Goal: Navigation & Orientation: Go to known website

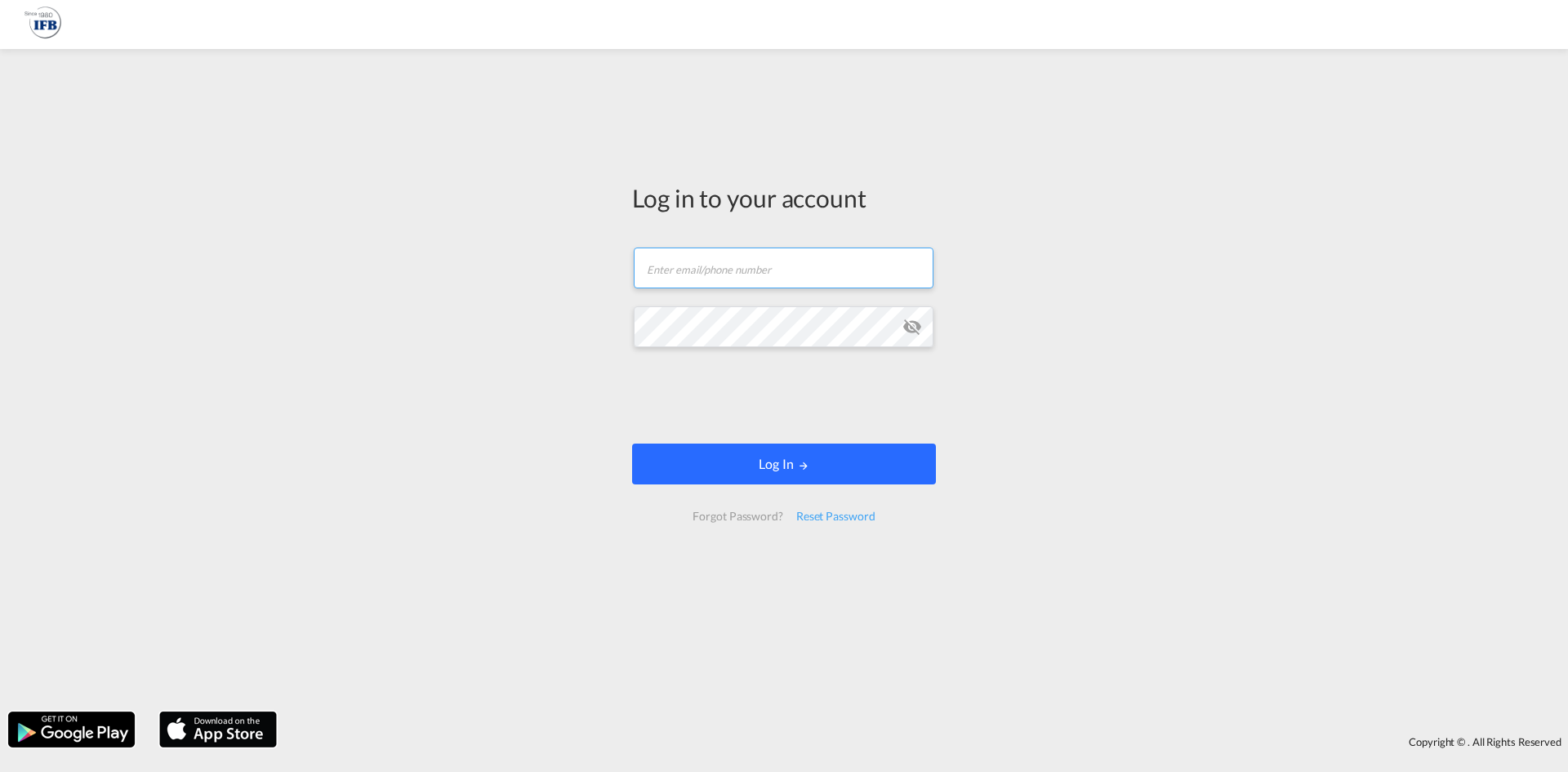
type input "konstantin.rink@ifbhamburg.de"
click at [738, 459] on button "Log In" at bounding box center [784, 464] width 304 height 41
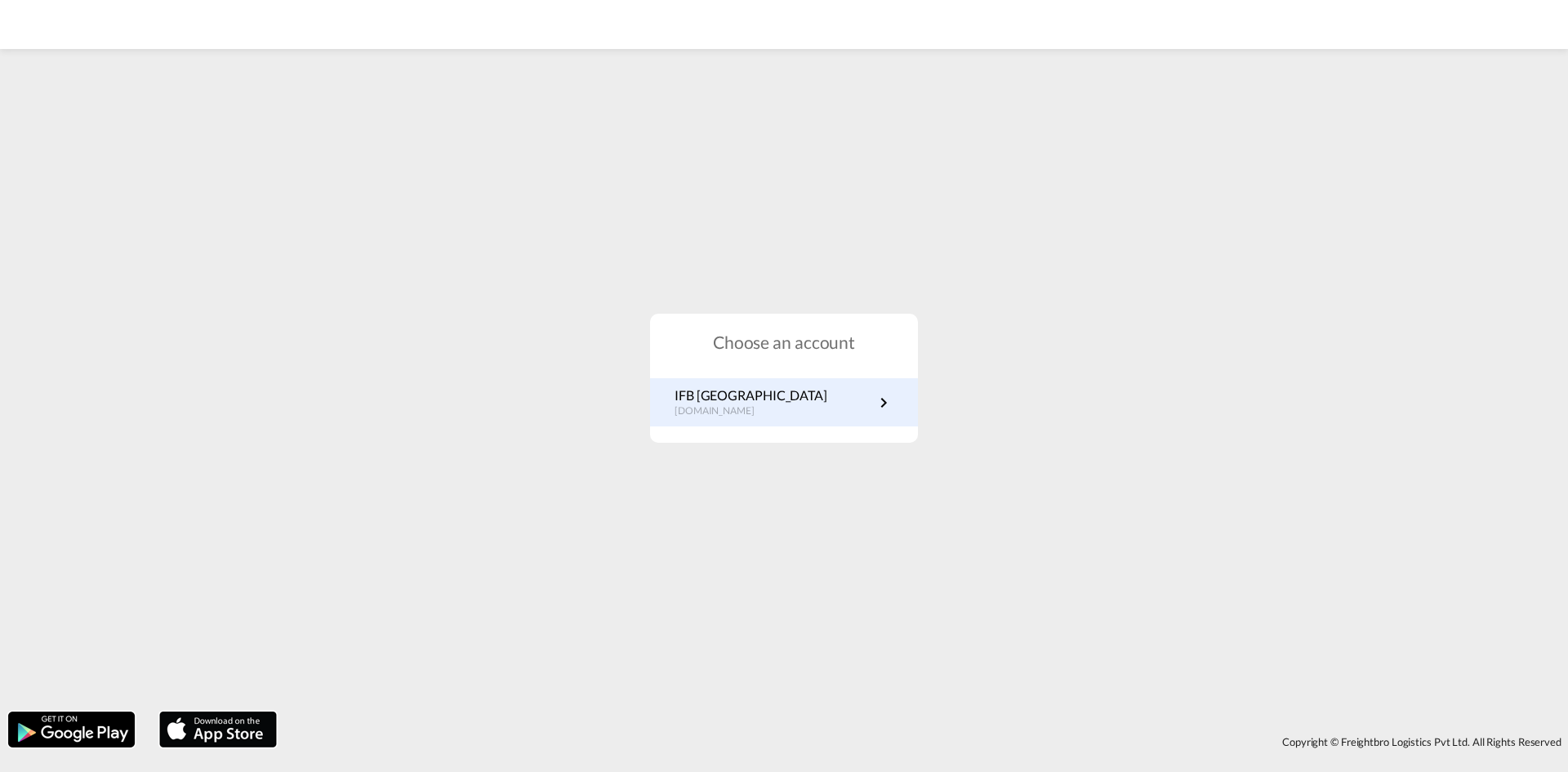
click at [734, 402] on p "IFB Germany" at bounding box center [751, 395] width 153 height 18
